Goal: Check status: Check status

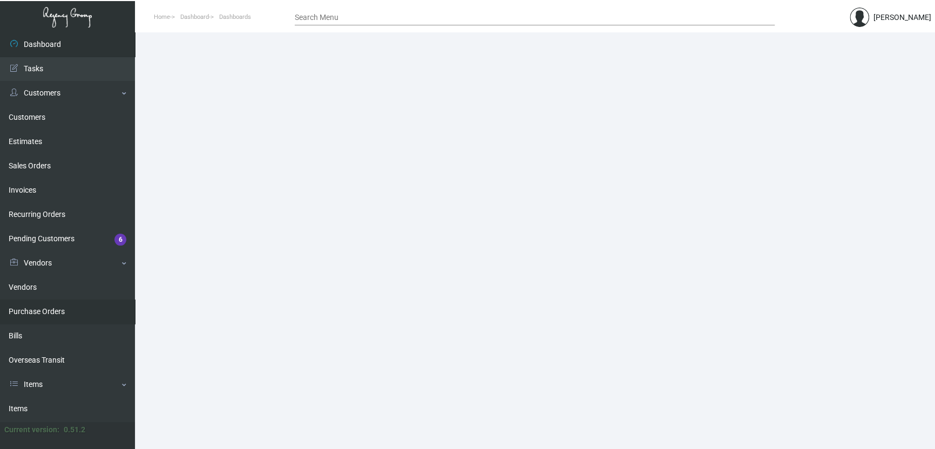
click at [51, 313] on link "Purchase Orders" at bounding box center [67, 312] width 135 height 24
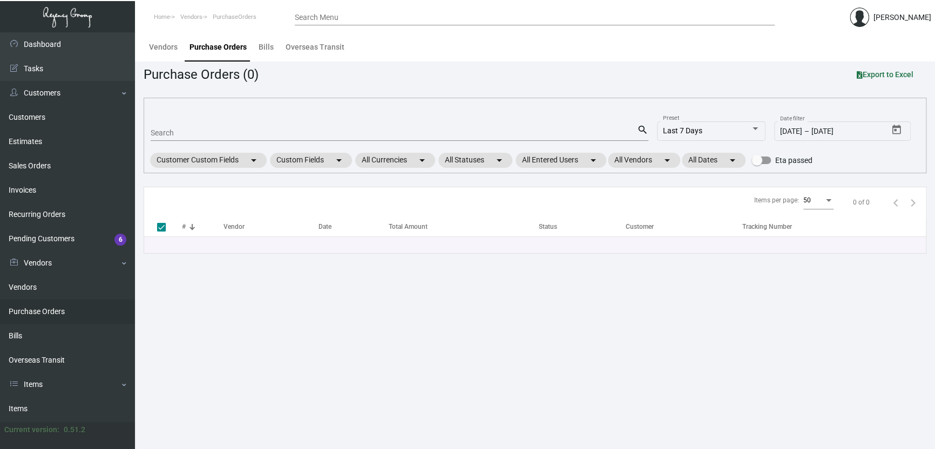
click at [177, 131] on input "Search" at bounding box center [394, 133] width 487 height 9
paste input "103677"
type input "103677"
checkbox input "false"
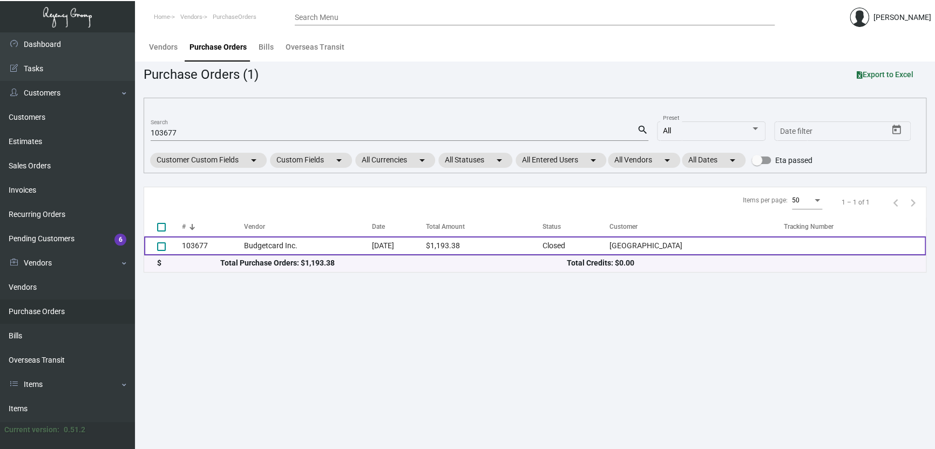
click at [405, 244] on td "[DATE]" at bounding box center [399, 246] width 54 height 19
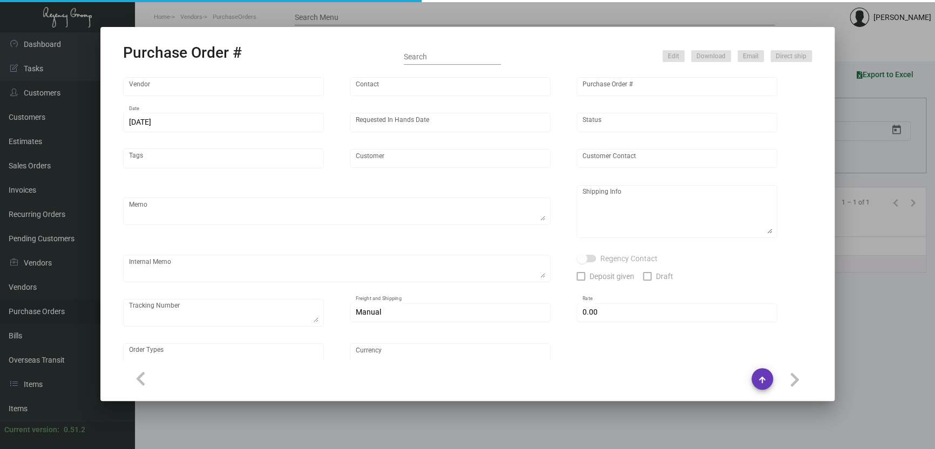
type input "Budgetcard Inc."
type input "Place Orders"
type input "103677"
type input "[DATE]"
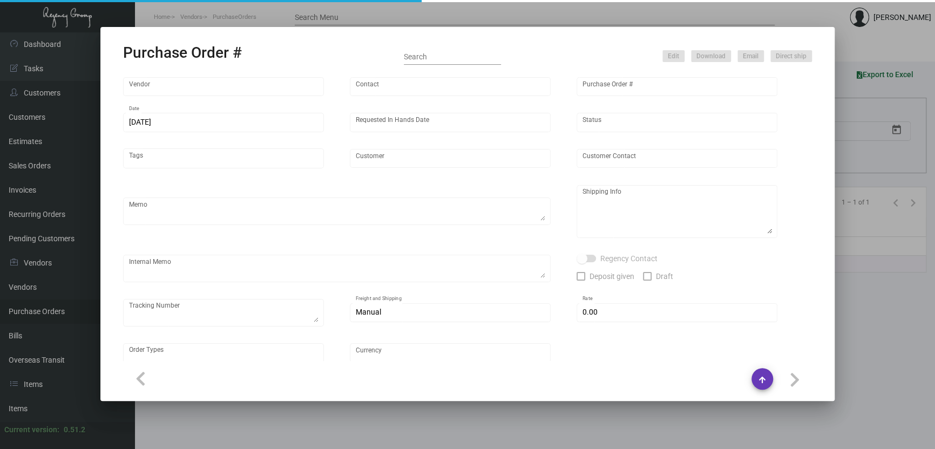
type input "[GEOGRAPHIC_DATA]"
type input "[PERSON_NAME]"
type textarea "Quote# 125971 / Blind ship on ups# 1AY276"
type textarea "[GEOGRAPHIC_DATA] - [PERSON_NAME] [STREET_ADDRESS][US_STATE]"
type input "$ 0.00"
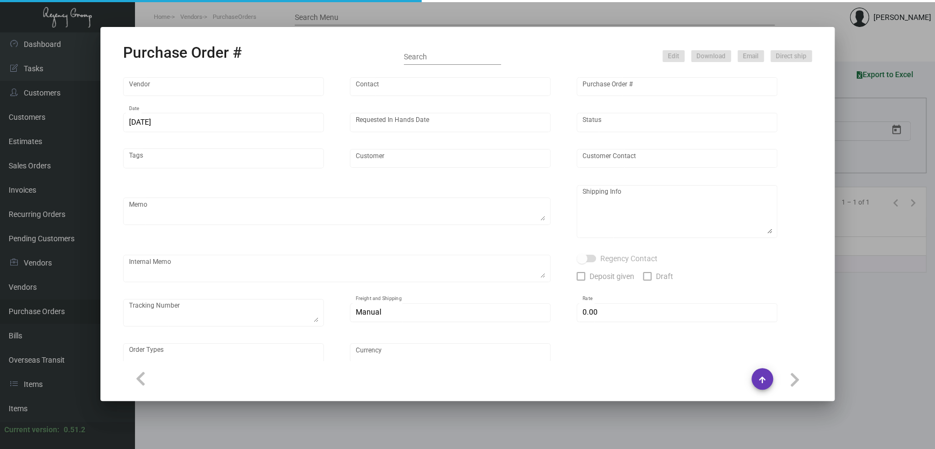
type input "United States Dollar $"
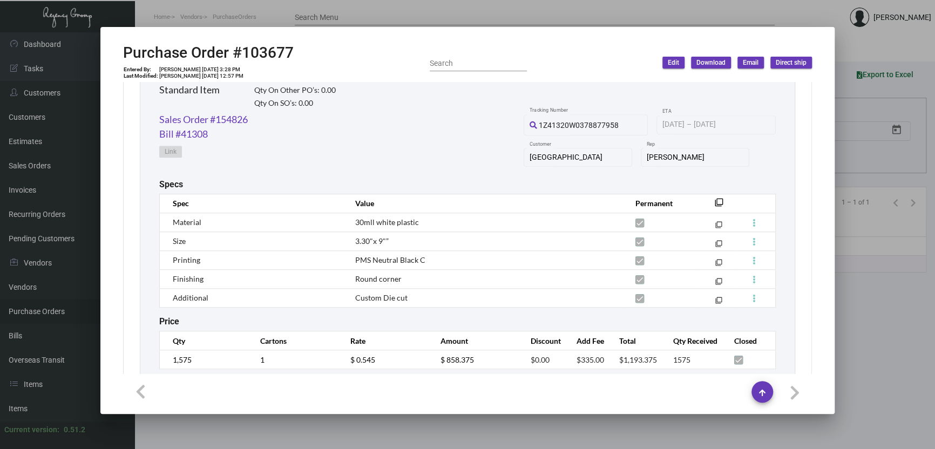
scroll to position [576, 0]
